Goal: Information Seeking & Learning: Learn about a topic

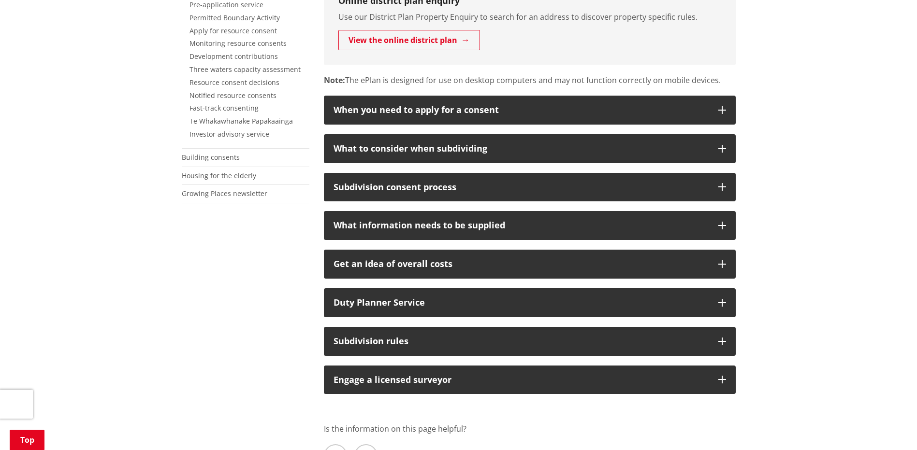
scroll to position [338, 0]
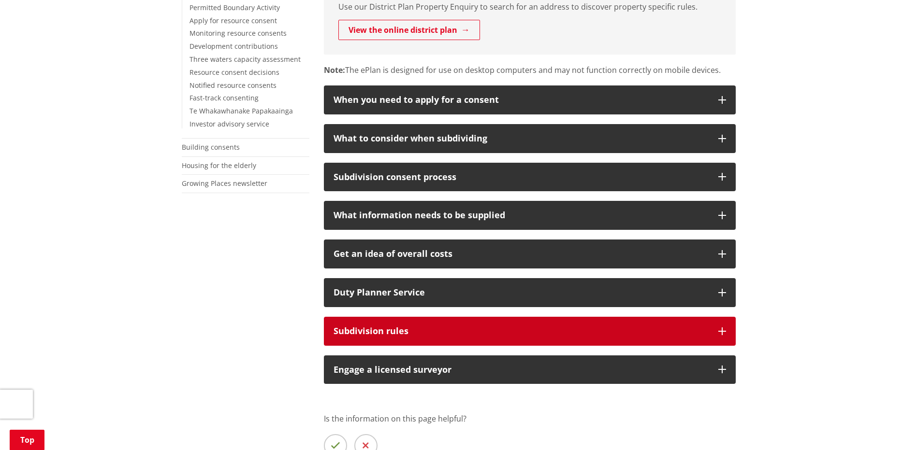
click at [722, 327] on button "Subdivision rules" at bounding box center [530, 331] width 412 height 29
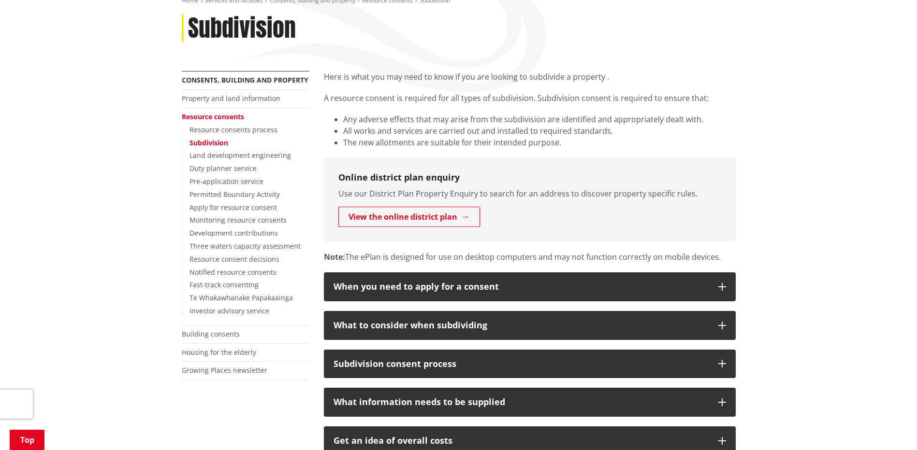
scroll to position [145, 0]
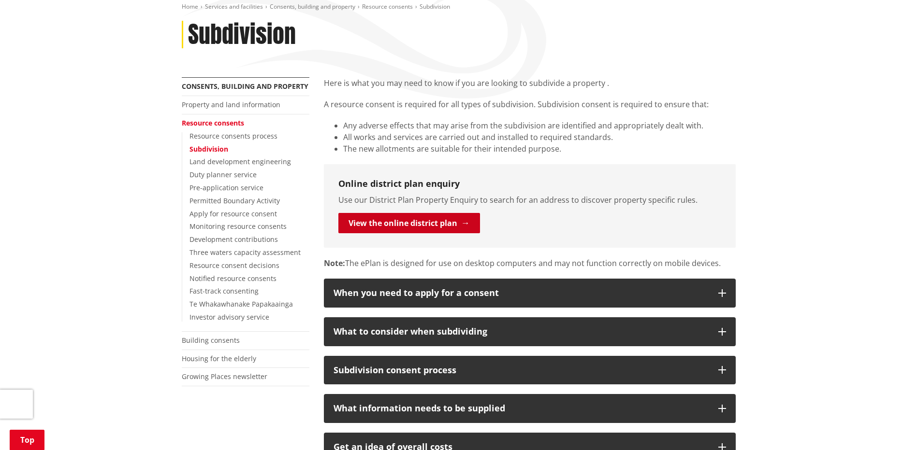
click at [401, 219] on link "View the online district plan" at bounding box center [409, 223] width 142 height 20
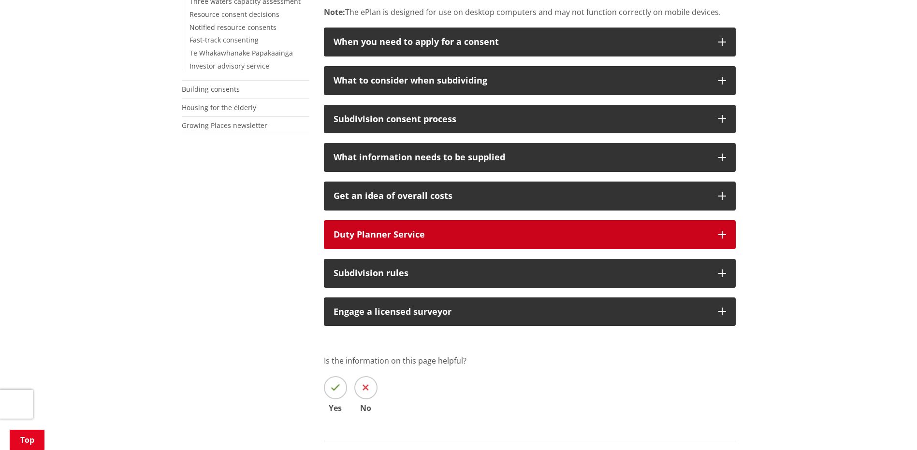
scroll to position [435, 0]
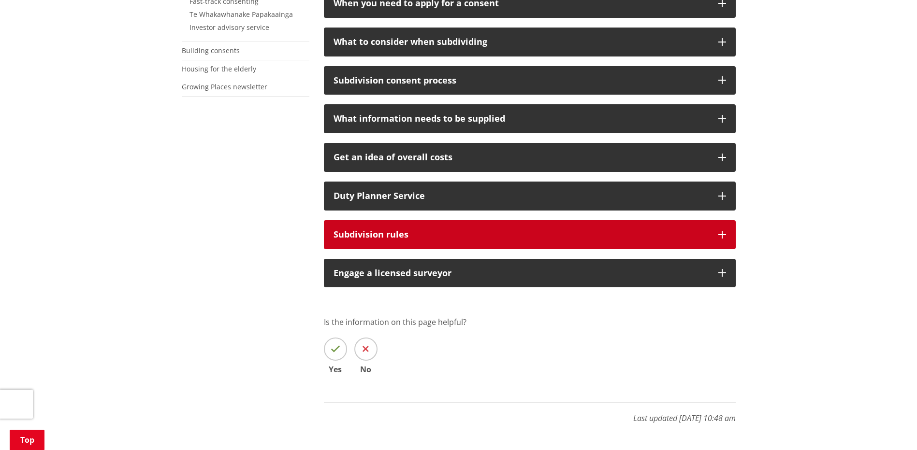
click at [564, 239] on button "Subdivision rules" at bounding box center [530, 234] width 412 height 29
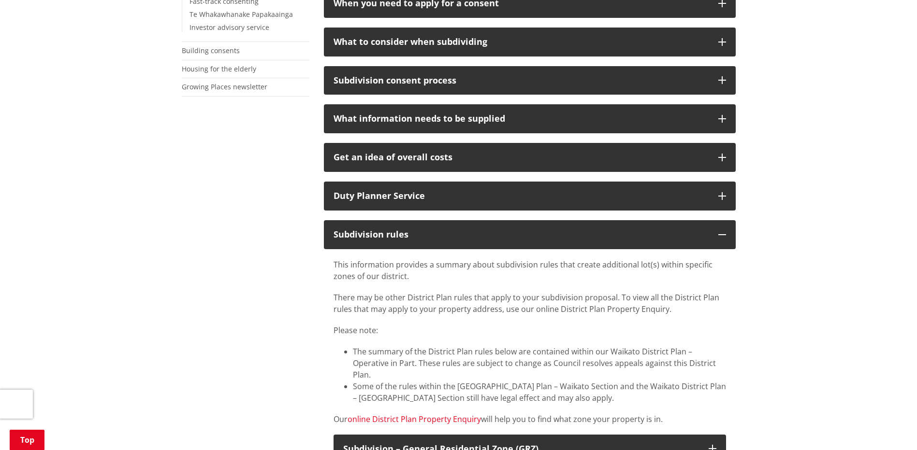
click at [445, 414] on link "online District Plan Property Enquiry" at bounding box center [414, 419] width 133 height 11
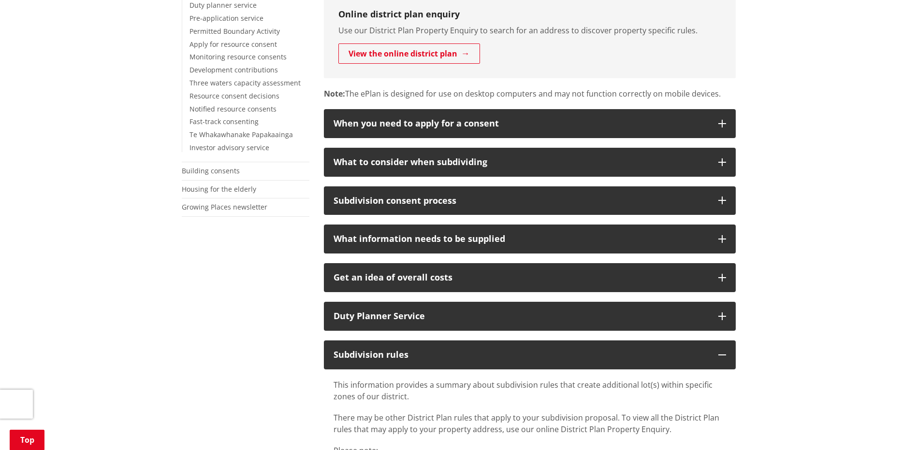
scroll to position [290, 0]
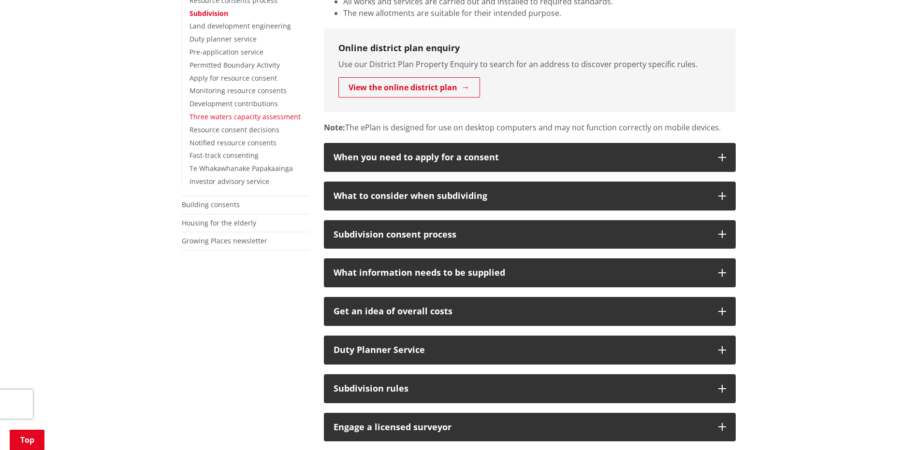
scroll to position [290, 0]
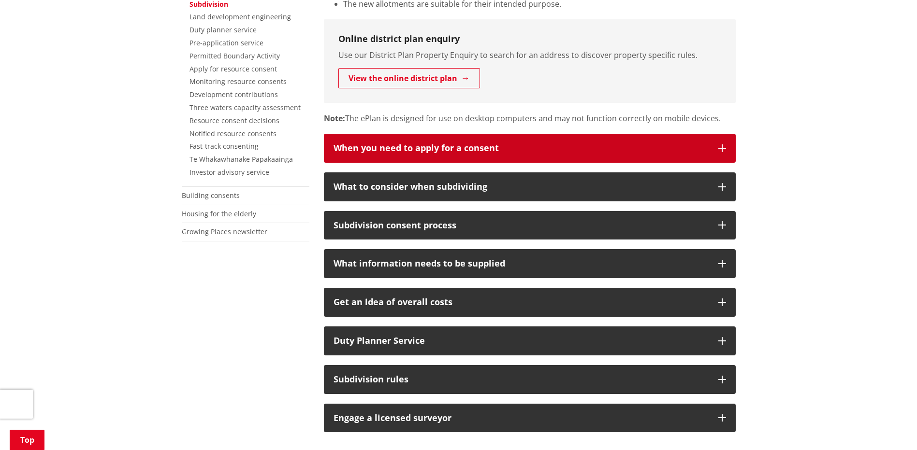
click at [381, 145] on div "When you need to apply for a consent" at bounding box center [521, 149] width 375 height 10
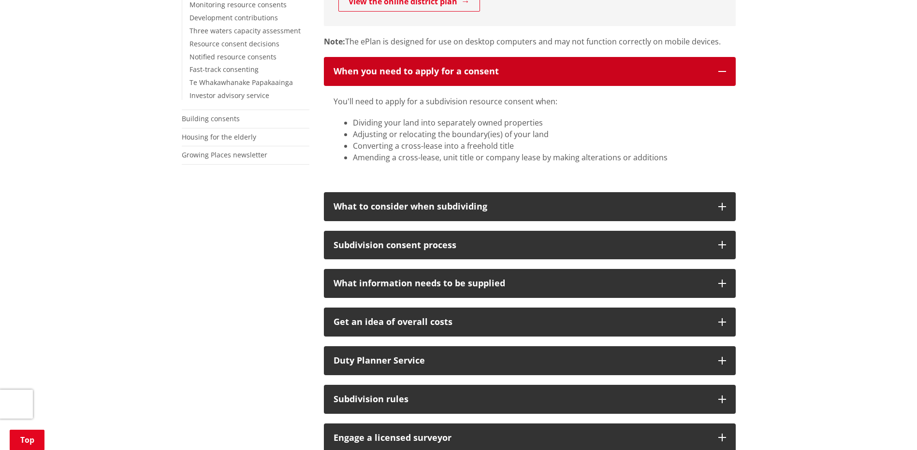
scroll to position [387, 0]
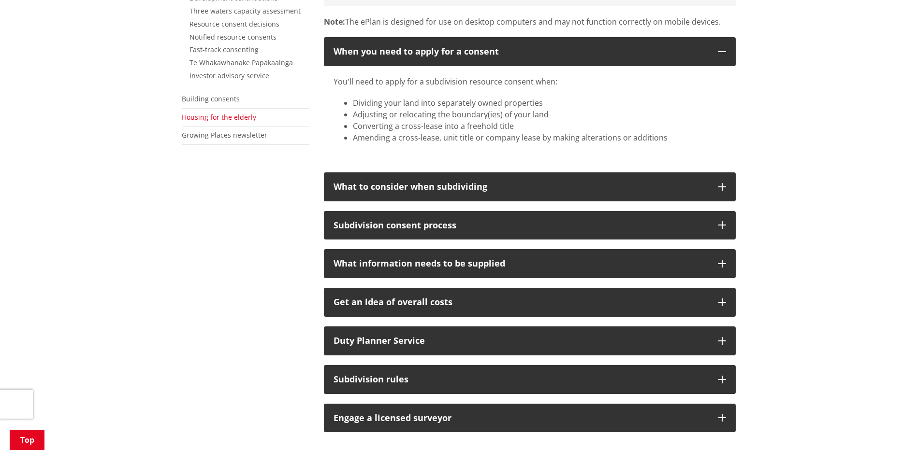
click at [222, 115] on link "Housing for the elderly" at bounding box center [219, 117] width 74 height 9
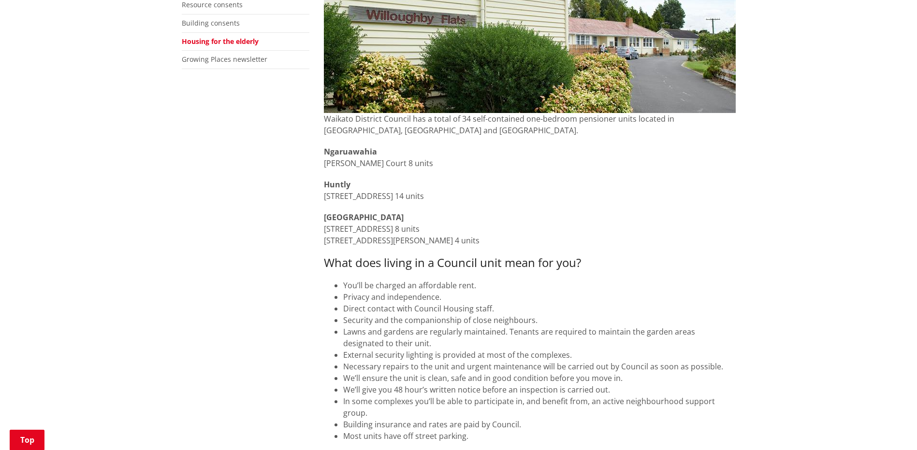
scroll to position [290, 0]
